Goal: Task Accomplishment & Management: Use online tool/utility

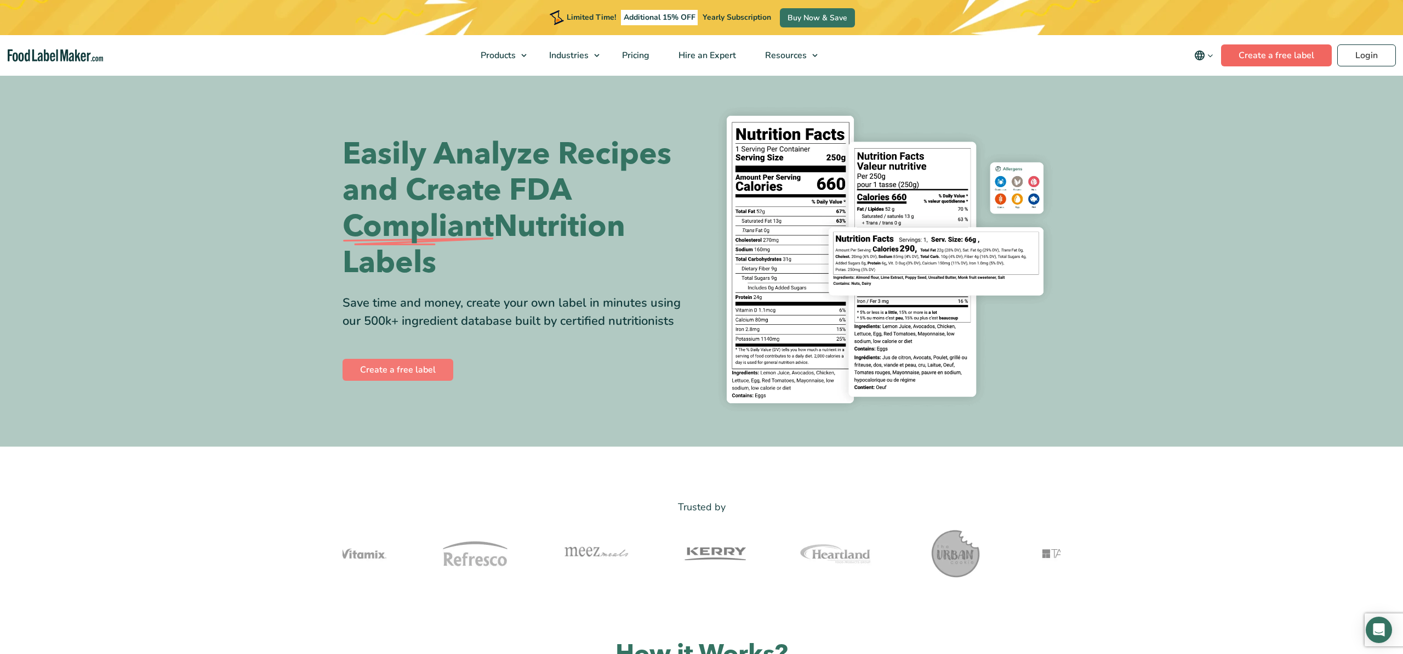
scroll to position [3, 0]
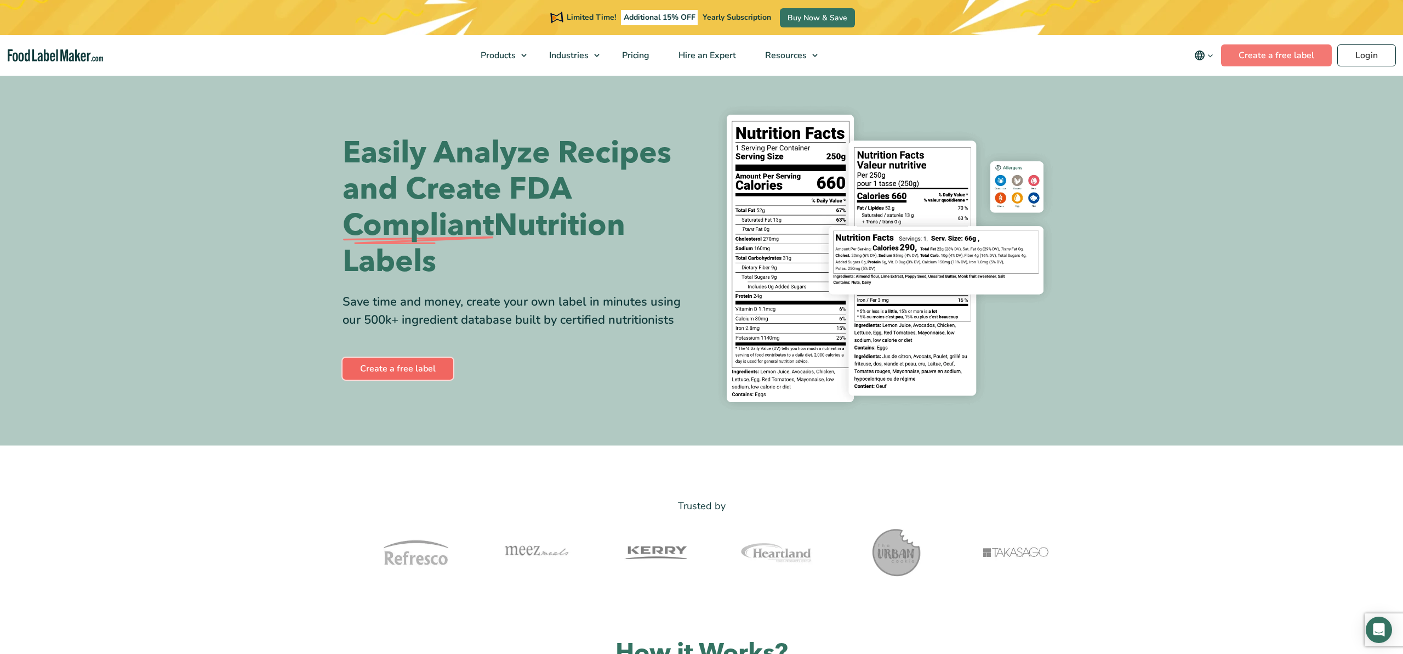
click at [403, 363] on link "Create a free label" at bounding box center [398, 368] width 111 height 22
